Goal: Information Seeking & Learning: Learn about a topic

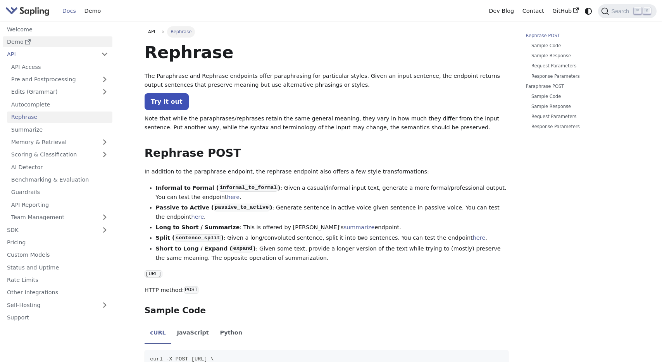
click at [31, 40] on link "Demo" at bounding box center [58, 41] width 110 height 11
click at [165, 100] on link "Try it out" at bounding box center [166, 101] width 44 height 17
click at [173, 104] on link "Try it out" at bounding box center [166, 101] width 44 height 17
click at [227, 198] on link "here" at bounding box center [233, 197] width 12 height 6
click at [191, 218] on link "here" at bounding box center [197, 217] width 12 height 6
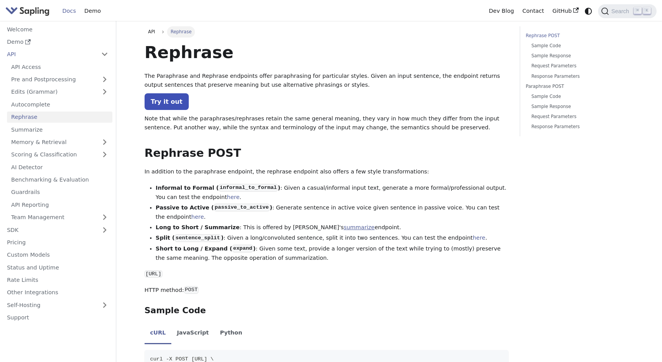
click at [344, 229] on link "summarize" at bounding box center [359, 227] width 31 height 6
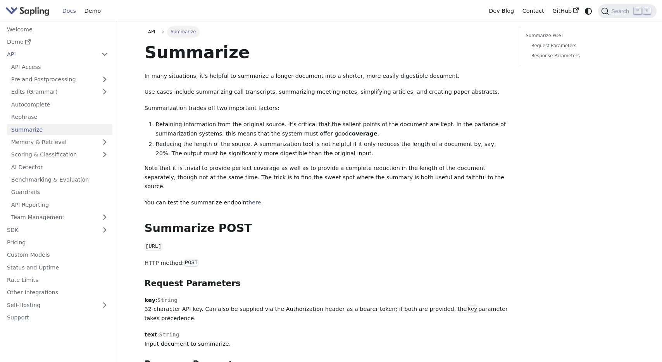
click at [248, 199] on link "here" at bounding box center [254, 202] width 12 height 6
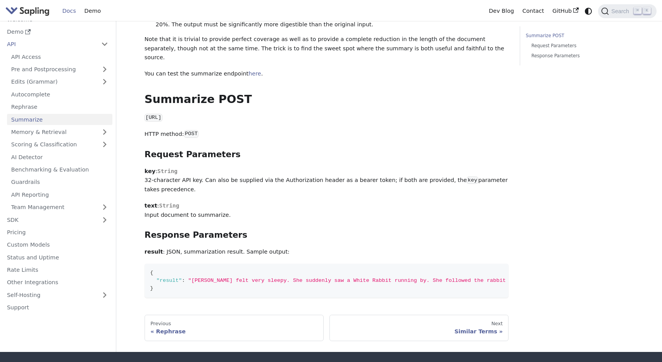
scroll to position [131, 0]
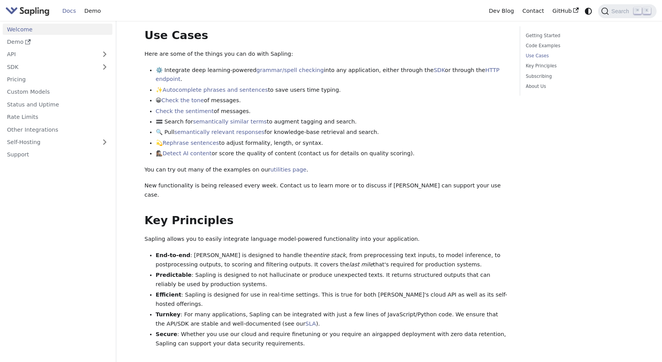
scroll to position [298, 0]
click at [198, 139] on link "Rephrase sentences" at bounding box center [191, 142] width 56 height 6
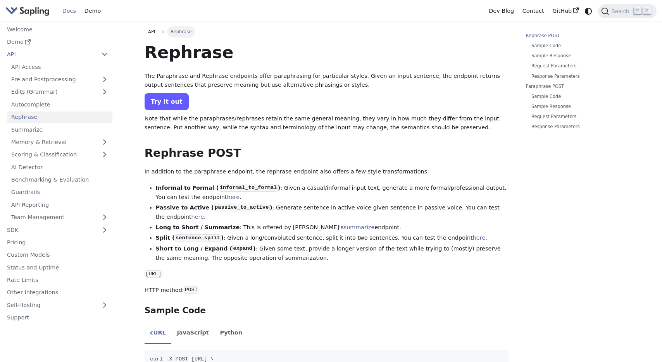
click at [176, 101] on link "Try it out" at bounding box center [166, 101] width 44 height 17
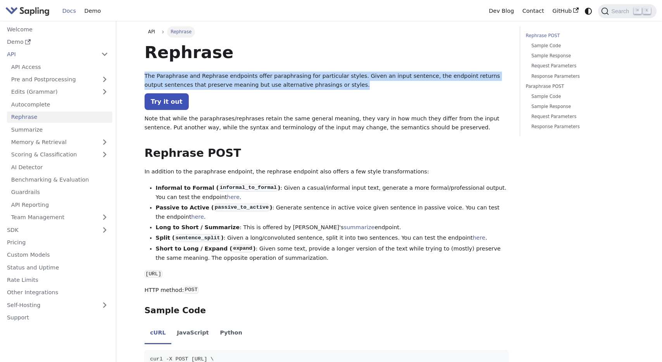
drag, startPoint x: 144, startPoint y: 74, endPoint x: 330, endPoint y: 86, distance: 186.3
click at [330, 86] on p "The Paraphrase and Rephrase endpoints offer paraphrasing for particular styles.…" at bounding box center [326, 81] width 364 height 19
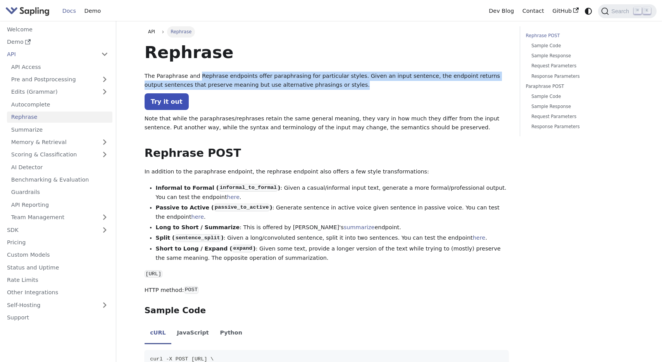
drag, startPoint x: 198, startPoint y: 76, endPoint x: 337, endPoint y: 86, distance: 140.2
click at [337, 86] on p "The Paraphrase and Rephrase endpoints offer paraphrasing for particular styles.…" at bounding box center [326, 81] width 364 height 19
copy p "Rephrase endpoints offer paraphrasing for particular styles. Given an input sen…"
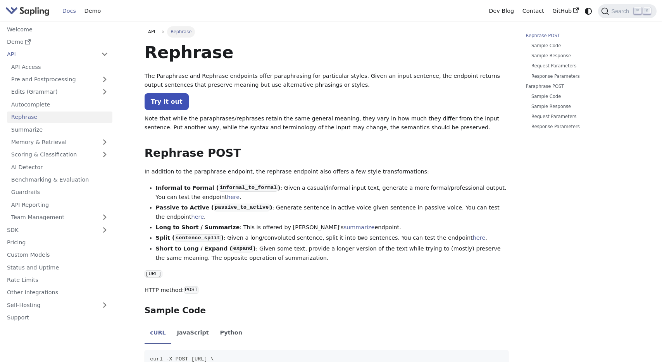
click at [356, 105] on p "Try it out" at bounding box center [326, 102] width 364 height 10
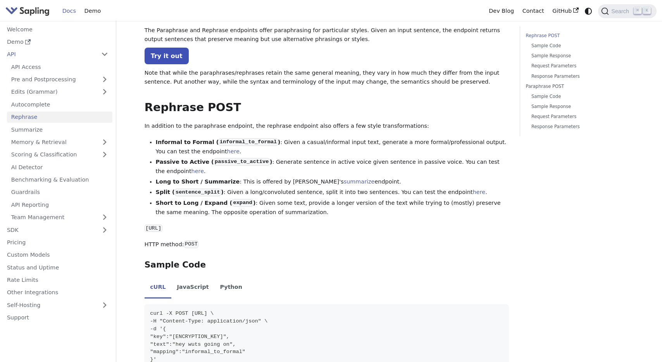
scroll to position [48, 0]
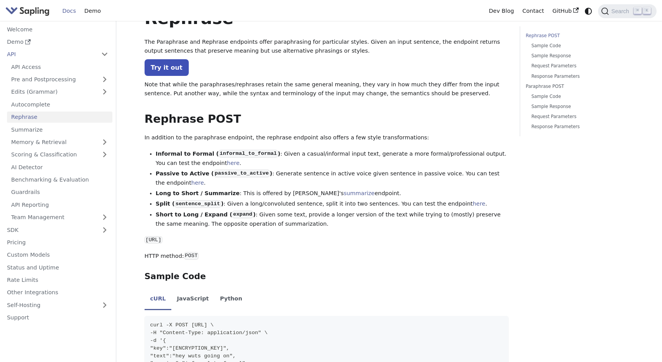
scroll to position [37, 0]
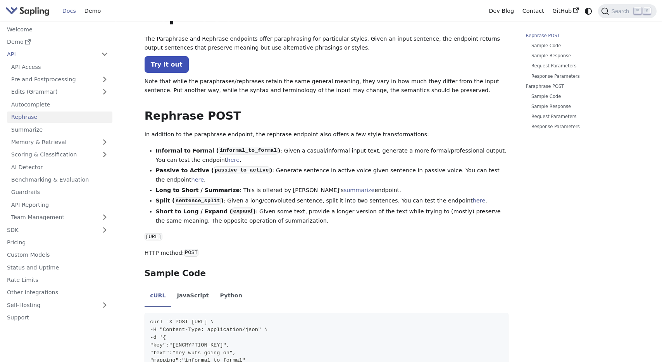
click at [473, 202] on link "here" at bounding box center [479, 201] width 12 height 6
